Goal: Obtain resource: Download file/media

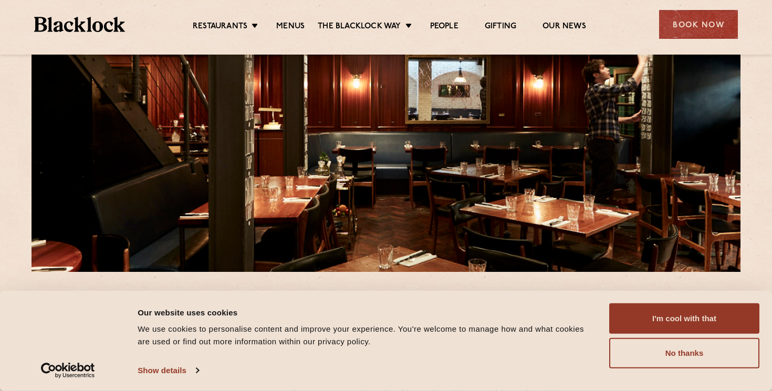
scroll to position [111, 0]
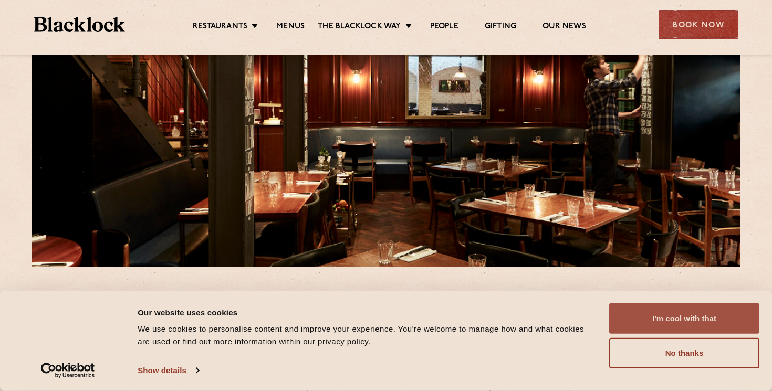
click at [670, 316] on button "I'm cool with that" at bounding box center [684, 318] width 150 height 30
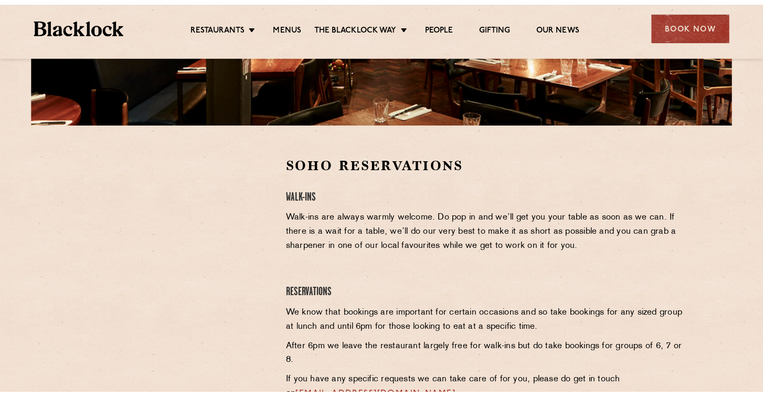
scroll to position [257, 0]
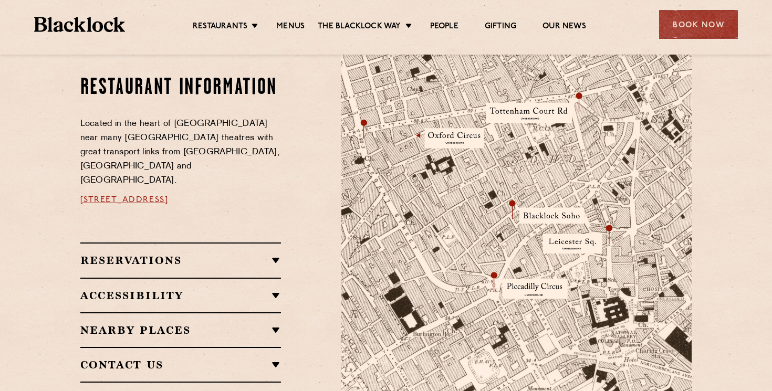
scroll to position [573, 0]
drag, startPoint x: 290, startPoint y: 186, endPoint x: 70, endPoint y: 180, distance: 220.0
click at [70, 180] on div "Restaurant information Located in the heart of [GEOGRAPHIC_DATA] near many [GEO…" at bounding box center [386, 229] width 638 height 368
copy link "[STREET_ADDRESS]"
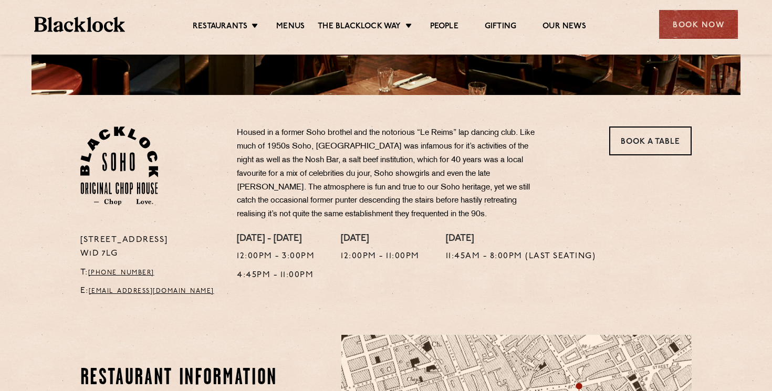
scroll to position [268, 0]
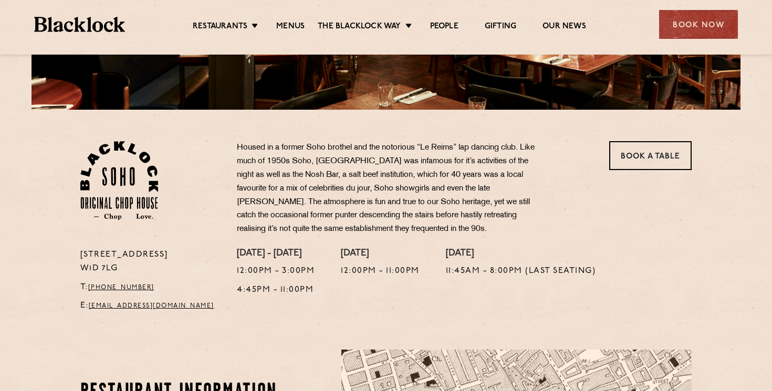
click at [389, 159] on p "Housed in a former Soho brothel and the notorious “Le Reims” lap dancing club. …" at bounding box center [392, 188] width 310 height 95
click at [364, 149] on p "Housed in a former Soho brothel and the notorious “Le Reims” lap dancing club. …" at bounding box center [392, 188] width 310 height 95
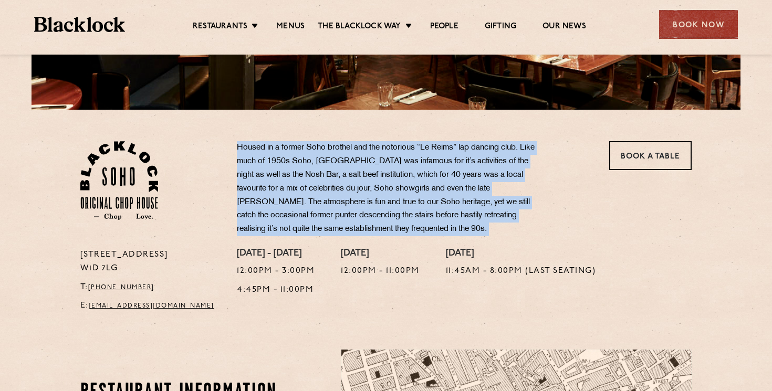
click at [364, 149] on p "Housed in a former Soho brothel and the notorious “Le Reims” lap dancing club. …" at bounding box center [392, 188] width 310 height 95
click at [382, 149] on p "Housed in a former Soho brothel and the notorious “Le Reims” lap dancing club. …" at bounding box center [392, 188] width 310 height 95
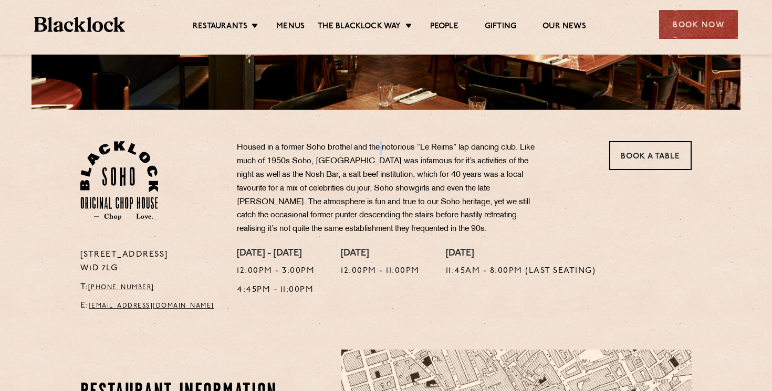
click at [382, 149] on p "Housed in a former Soho brothel and the notorious “Le Reims” lap dancing club. …" at bounding box center [392, 188] width 310 height 95
click at [386, 148] on p "Housed in a former Soho brothel and the notorious “Le Reims” lap dancing club. …" at bounding box center [392, 188] width 310 height 95
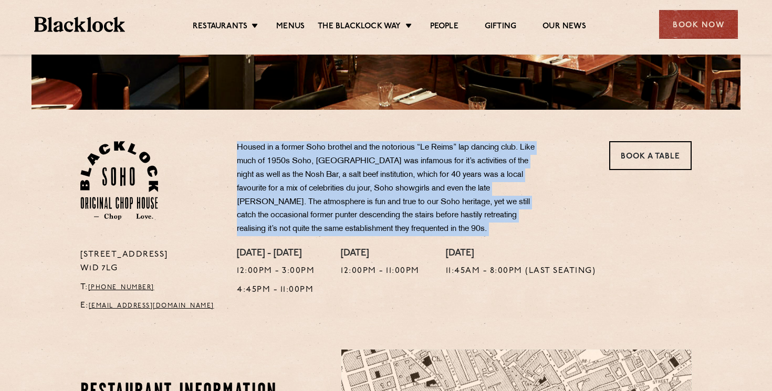
click at [386, 148] on p "Housed in a former Soho brothel and the notorious “Le Reims” lap dancing club. …" at bounding box center [392, 188] width 310 height 95
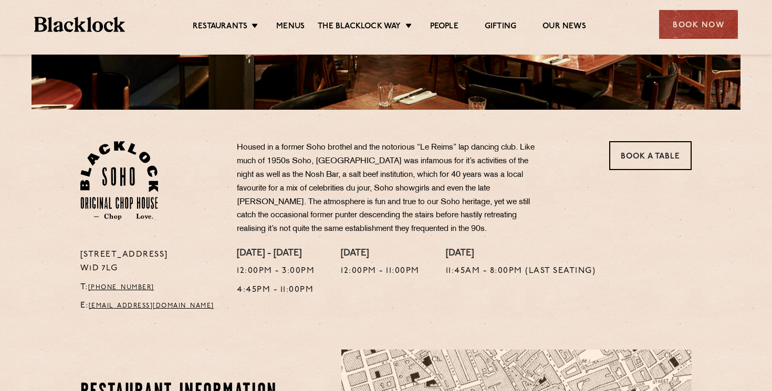
click at [399, 152] on p "Housed in a former Soho brothel and the notorious “Le Reims” lap dancing club. …" at bounding box center [392, 188] width 310 height 95
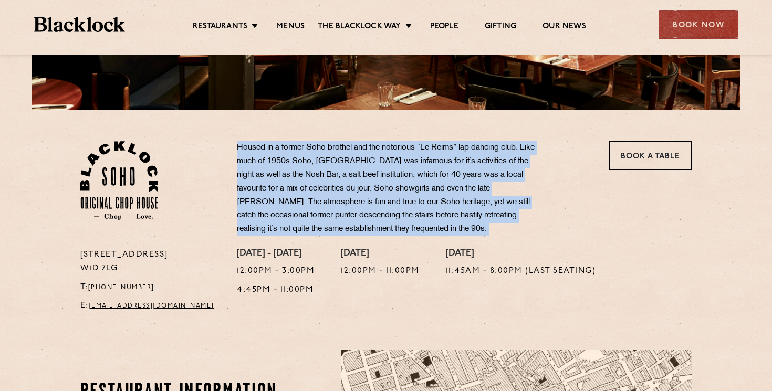
click at [399, 152] on p "Housed in a former Soho brothel and the notorious “Le Reims” lap dancing club. …" at bounding box center [392, 188] width 310 height 95
click at [358, 152] on p "Housed in a former Soho brothel and the notorious “Le Reims” lap dancing club. …" at bounding box center [392, 188] width 310 height 95
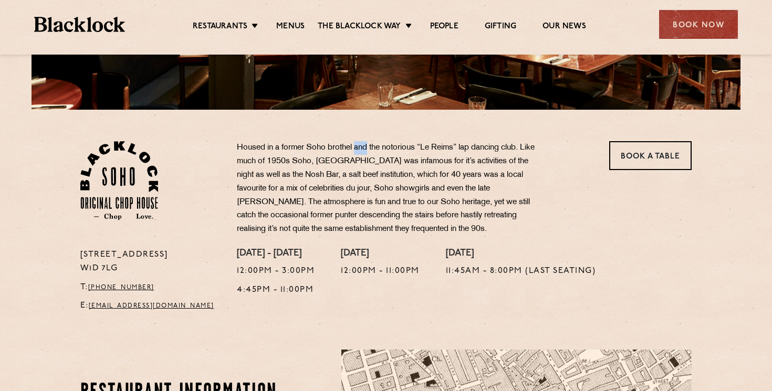
click at [358, 152] on p "Housed in a former Soho brothel and the notorious “Le Reims” lap dancing club. …" at bounding box center [392, 188] width 310 height 95
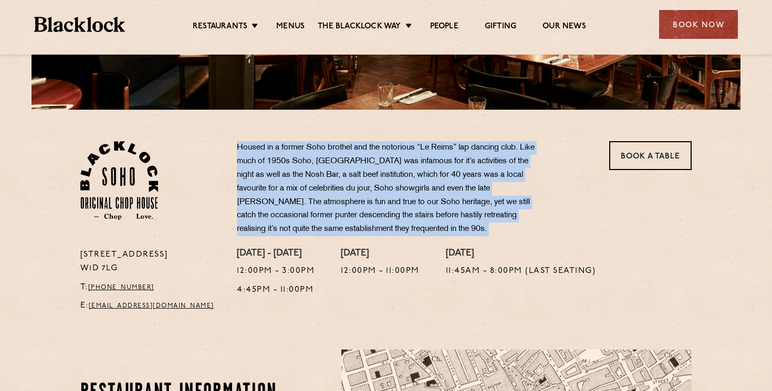
click at [358, 152] on p "Housed in a former Soho brothel and the notorious “Le Reims” lap dancing club. …" at bounding box center [392, 188] width 310 height 95
click at [367, 171] on p "Housed in a former Soho brothel and the notorious “Le Reims” lap dancing club. …" at bounding box center [392, 188] width 310 height 95
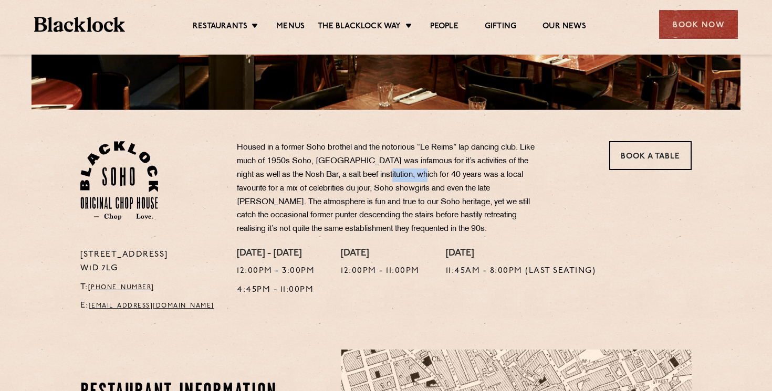
click at [367, 171] on p "Housed in a former Soho brothel and the notorious “Le Reims” lap dancing club. …" at bounding box center [392, 188] width 310 height 95
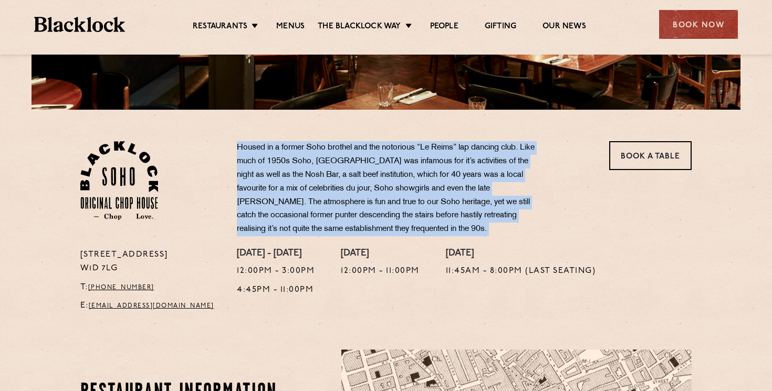
click at [367, 171] on p "Housed in a former Soho brothel and the notorious “Le Reims” lap dancing club. …" at bounding box center [392, 188] width 310 height 95
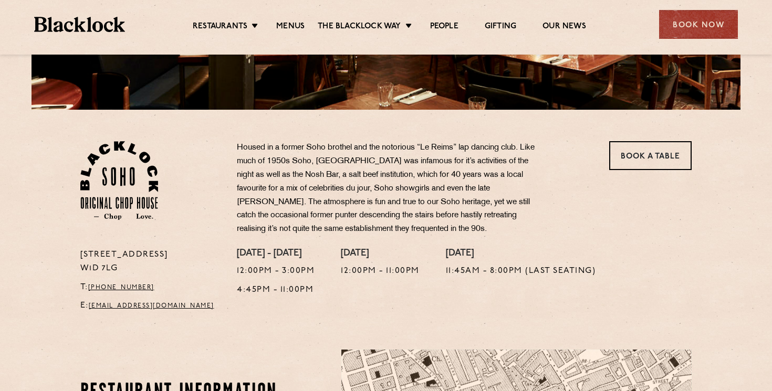
click at [377, 174] on p "Housed in a former Soho brothel and the notorious “Le Reims” lap dancing club. …" at bounding box center [392, 188] width 310 height 95
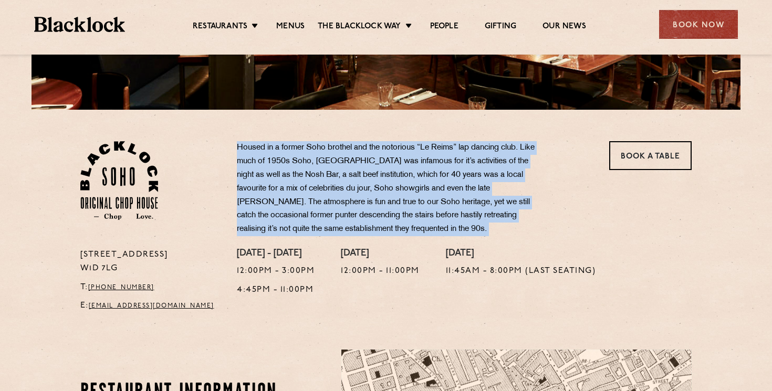
click at [377, 174] on p "Housed in a former Soho brothel and the notorious “Le Reims” lap dancing club. …" at bounding box center [392, 188] width 310 height 95
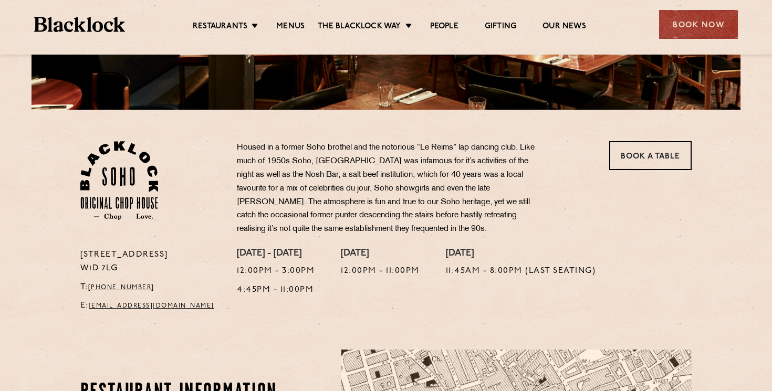
click at [364, 173] on p "Housed in a former Soho brothel and the notorious “Le Reims” lap dancing club. …" at bounding box center [392, 188] width 310 height 95
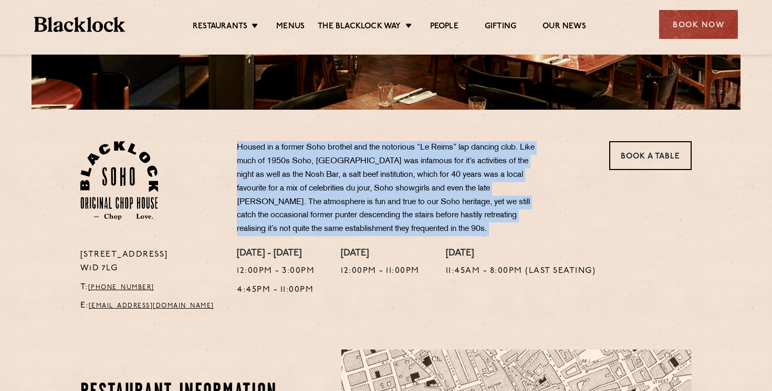
click at [364, 173] on p "Housed in a former Soho brothel and the notorious “Le Reims” lap dancing club. …" at bounding box center [392, 188] width 310 height 95
click at [371, 173] on p "Housed in a former Soho brothel and the notorious “Le Reims” lap dancing club. …" at bounding box center [392, 188] width 310 height 95
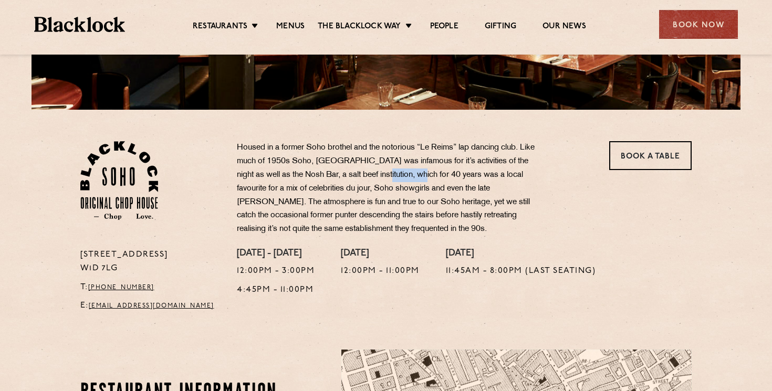
click at [371, 173] on p "Housed in a former Soho brothel and the notorious “Le Reims” lap dancing club. …" at bounding box center [392, 188] width 310 height 95
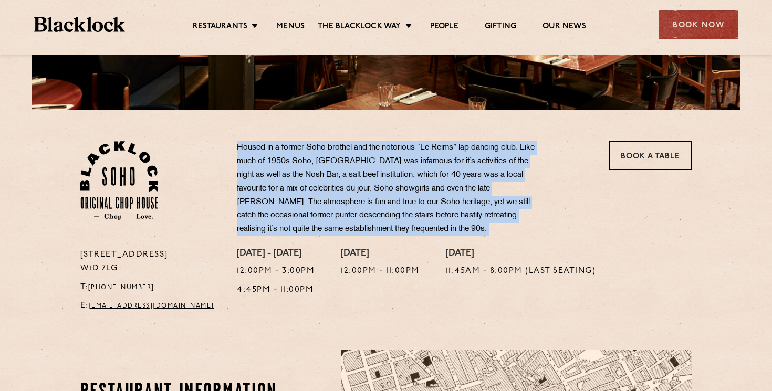
click at [371, 173] on p "Housed in a former Soho brothel and the notorious “Le Reims” lap dancing club. …" at bounding box center [392, 188] width 310 height 95
click at [381, 173] on p "Housed in a former Soho brothel and the notorious “Le Reims” lap dancing club. …" at bounding box center [392, 188] width 310 height 95
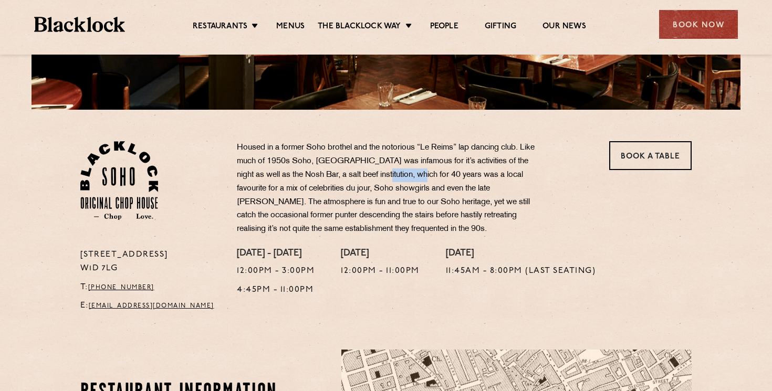
click at [381, 173] on p "Housed in a former Soho brothel and the notorious “Le Reims” lap dancing club. …" at bounding box center [392, 188] width 310 height 95
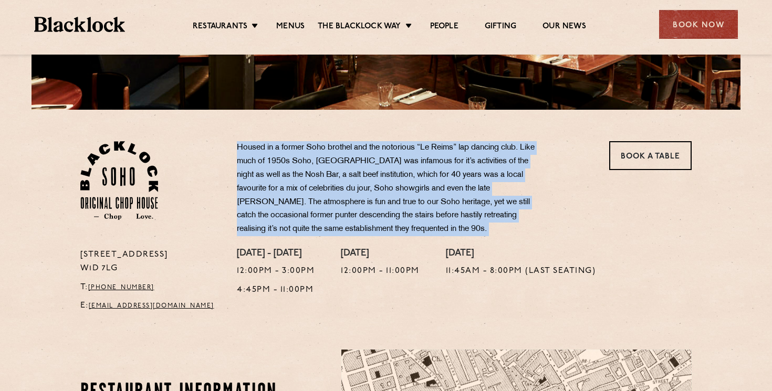
click at [381, 173] on p "Housed in a former Soho brothel and the notorious “Le Reims” lap dancing club. …" at bounding box center [392, 188] width 310 height 95
click at [348, 171] on p "Housed in a former Soho brothel and the notorious “Le Reims” lap dancing club. …" at bounding box center [392, 188] width 310 height 95
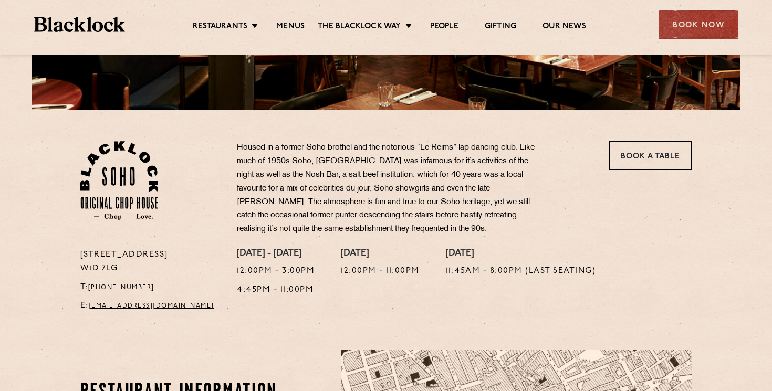
click at [343, 188] on p "Housed in a former Soho brothel and the notorious “Le Reims” lap dancing club. …" at bounding box center [392, 188] width 310 height 95
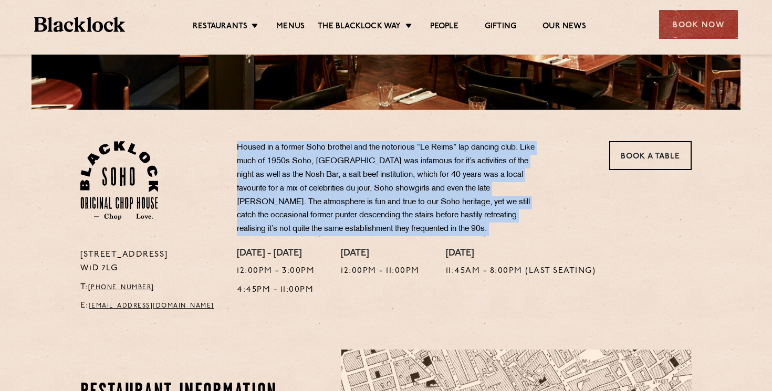
click at [343, 188] on p "Housed in a former Soho brothel and the notorious “Le Reims” lap dancing club. …" at bounding box center [392, 188] width 310 height 95
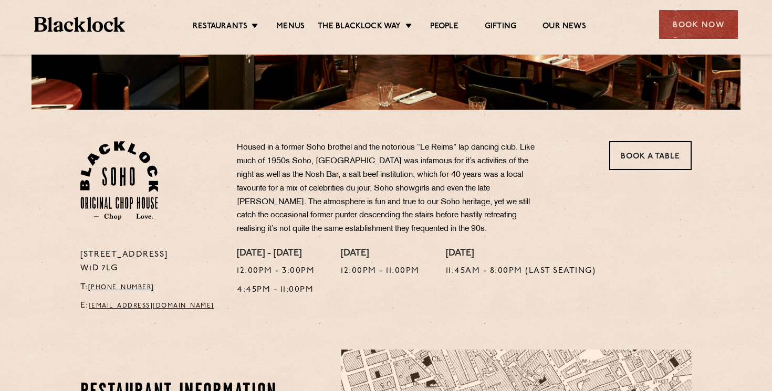
click at [364, 190] on p "Housed in a former Soho brothel and the notorious “Le Reims” lap dancing club. …" at bounding box center [392, 188] width 310 height 95
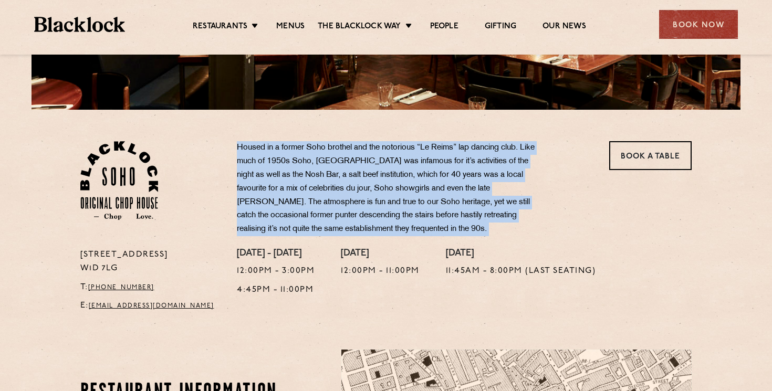
click at [364, 190] on p "Housed in a former Soho brothel and the notorious “Le Reims” lap dancing club. …" at bounding box center [392, 188] width 310 height 95
click at [351, 196] on p "Housed in a former Soho brothel and the notorious “Le Reims” lap dancing club. …" at bounding box center [392, 188] width 310 height 95
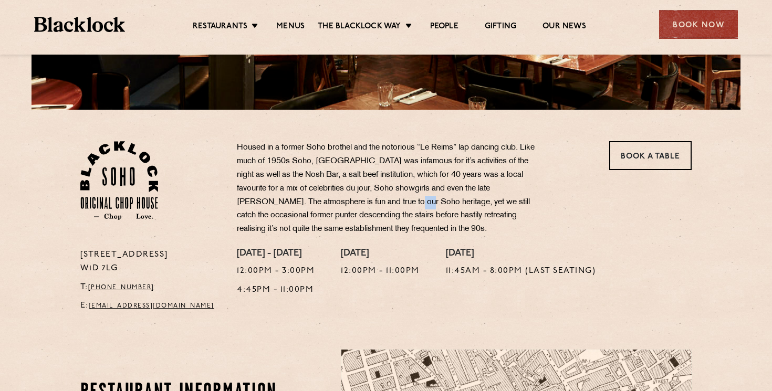
click at [351, 196] on p "Housed in a former Soho brothel and the notorious “Le Reims” lap dancing club. …" at bounding box center [392, 188] width 310 height 95
click at [352, 178] on p "Housed in a former Soho brothel and the notorious “Le Reims” lap dancing club. …" at bounding box center [392, 188] width 310 height 95
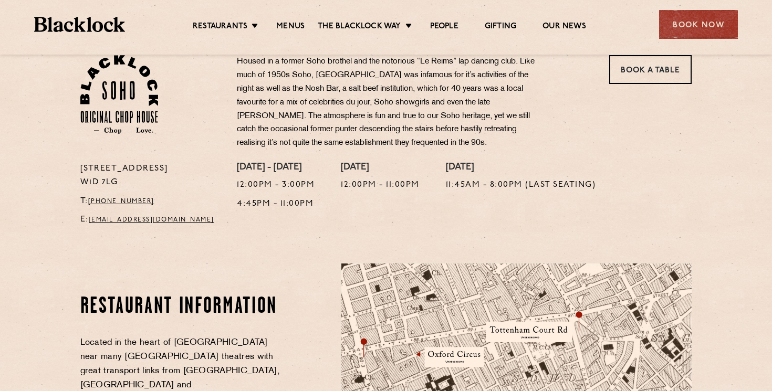
scroll to position [354, 0]
click at [289, 29] on link "Menus" at bounding box center [290, 28] width 28 height 12
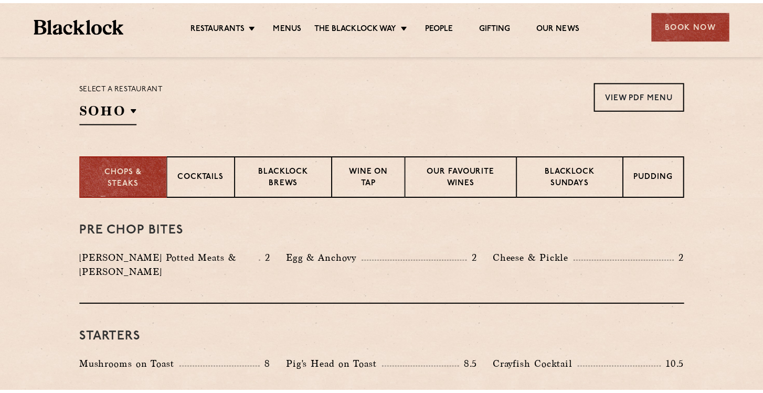
scroll to position [331, 0]
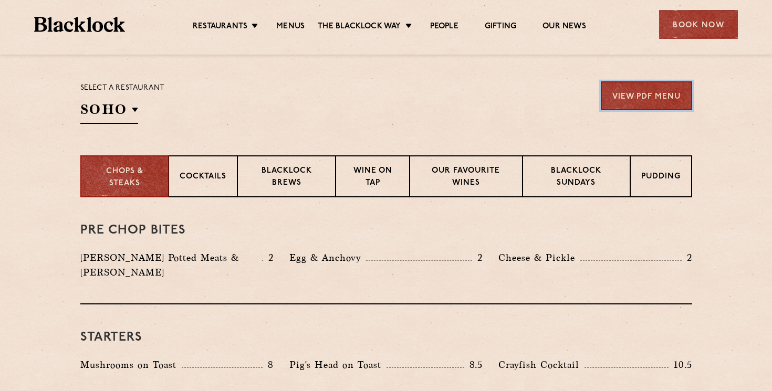
click at [644, 91] on link "View PDF Menu" at bounding box center [645, 95] width 91 height 29
